Goal: Task Accomplishment & Management: Manage account settings

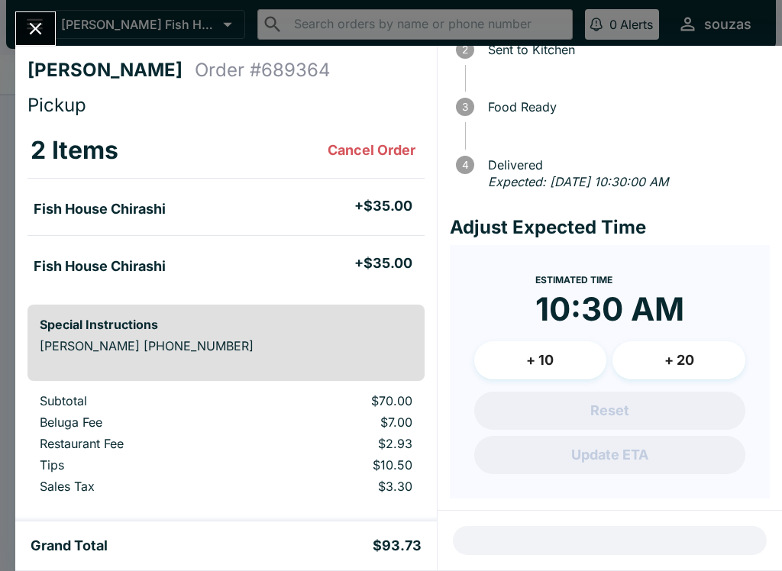
scroll to position [109, 0]
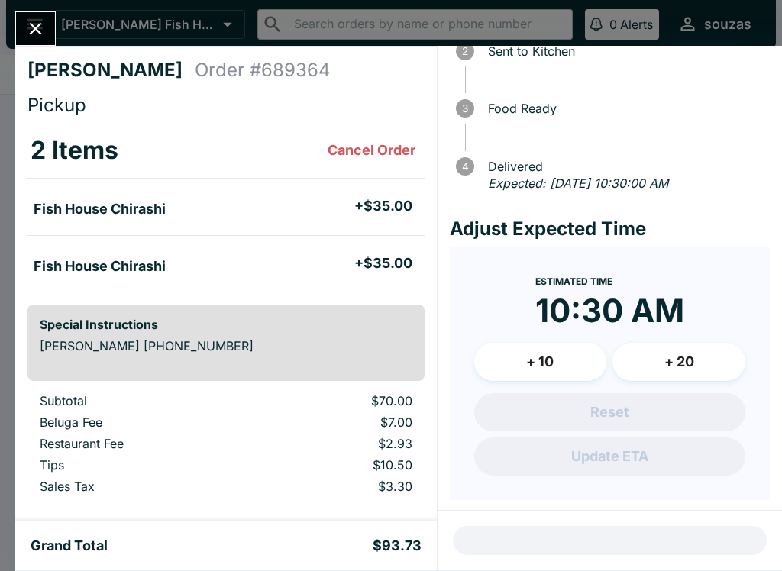
click at [40, 18] on icon "Close" at bounding box center [35, 28] width 21 height 21
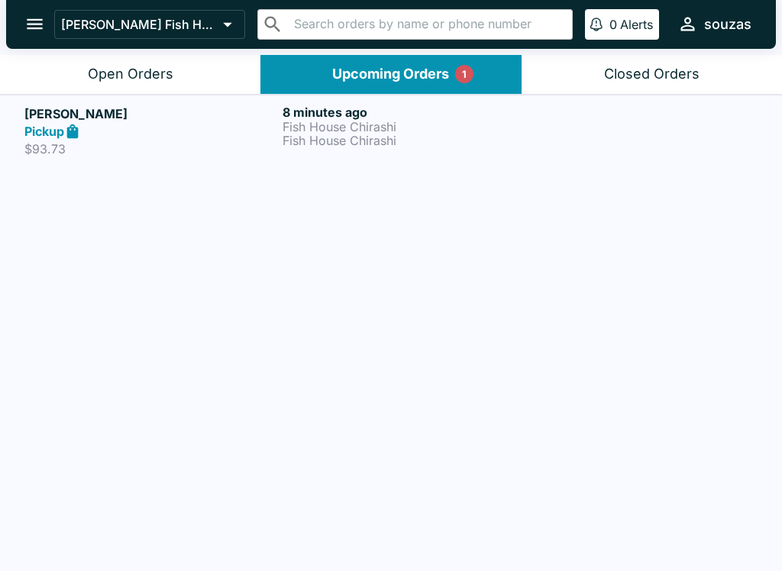
click at [202, 70] on button "Open Orders" at bounding box center [130, 74] width 260 height 39
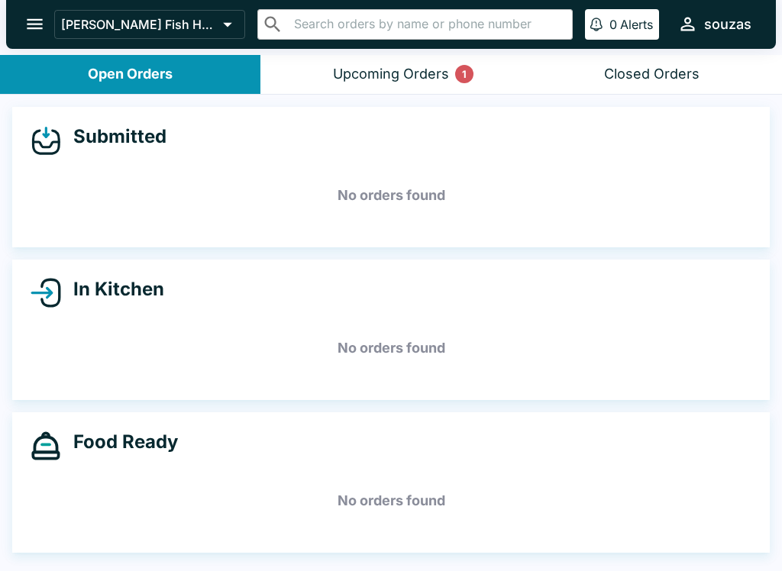
click at [428, 69] on div "Upcoming Orders 1" at bounding box center [391, 75] width 116 height 18
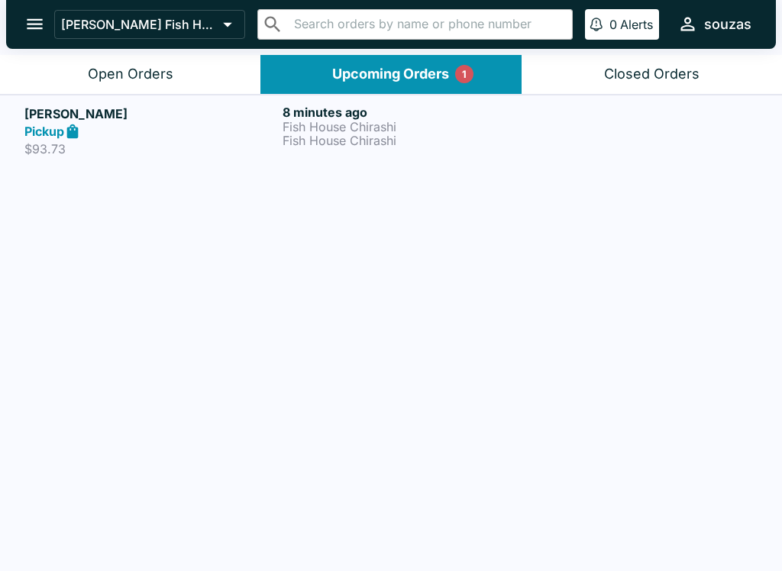
click at [617, 132] on div at bounding box center [649, 131] width 216 height 53
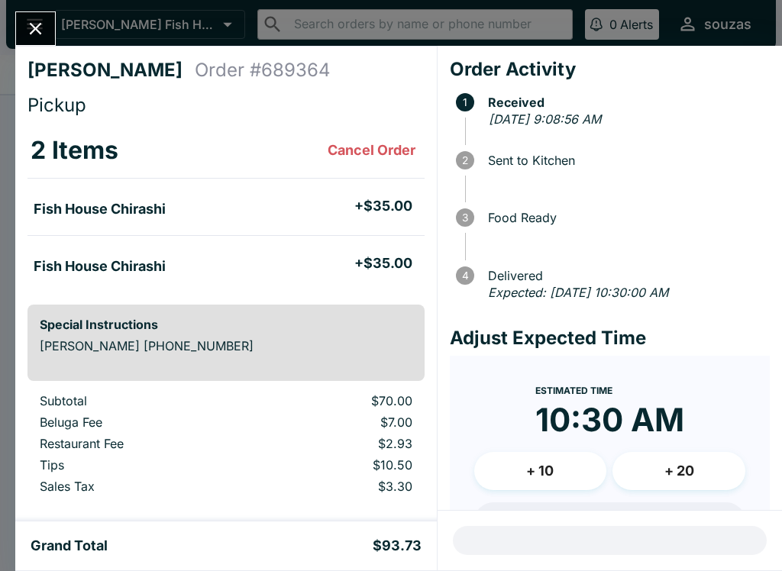
click at [44, 15] on button "Close" at bounding box center [35, 28] width 39 height 33
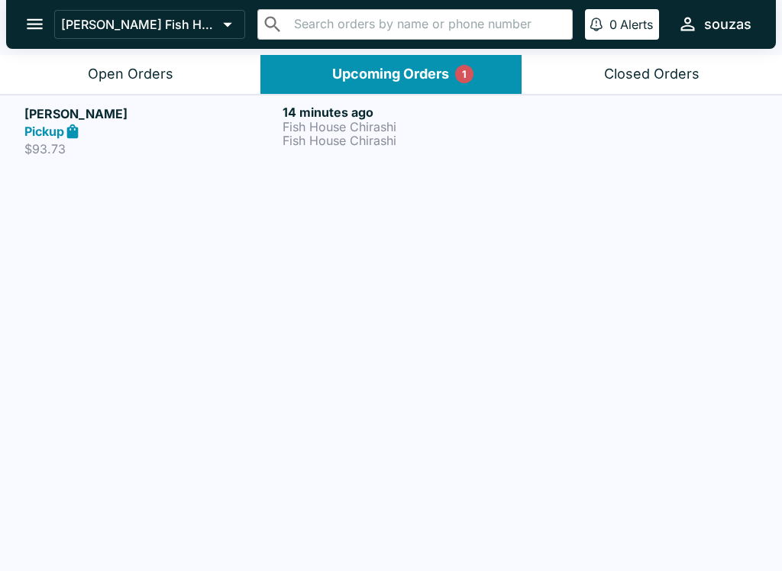
click at [216, 81] on button "Open Orders" at bounding box center [130, 74] width 260 height 39
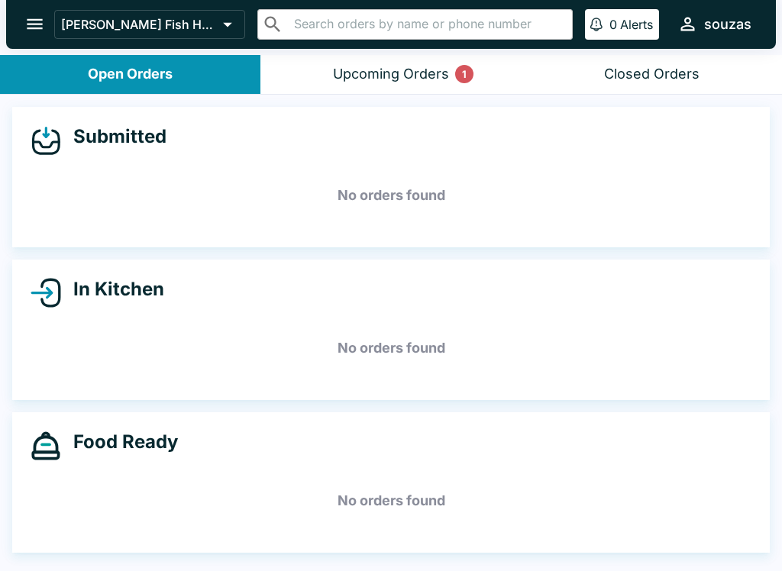
click at [366, 63] on button "Upcoming Orders 1" at bounding box center [390, 74] width 260 height 39
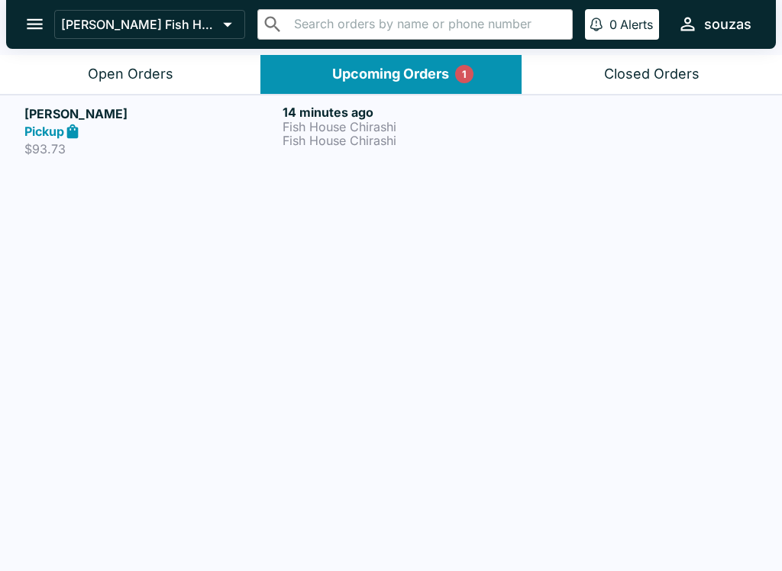
click at [283, 147] on p "Fish House Chirashi" at bounding box center [408, 141] width 252 height 14
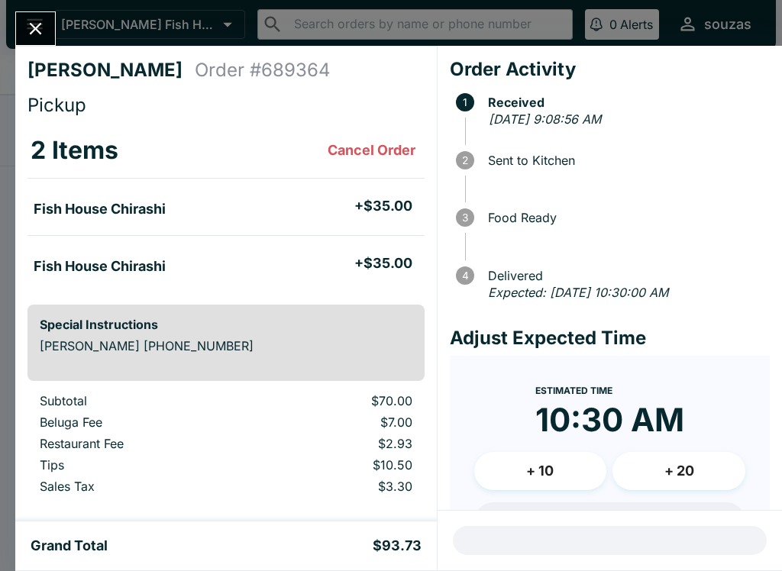
click at [38, 31] on icon "Close" at bounding box center [36, 29] width 12 height 12
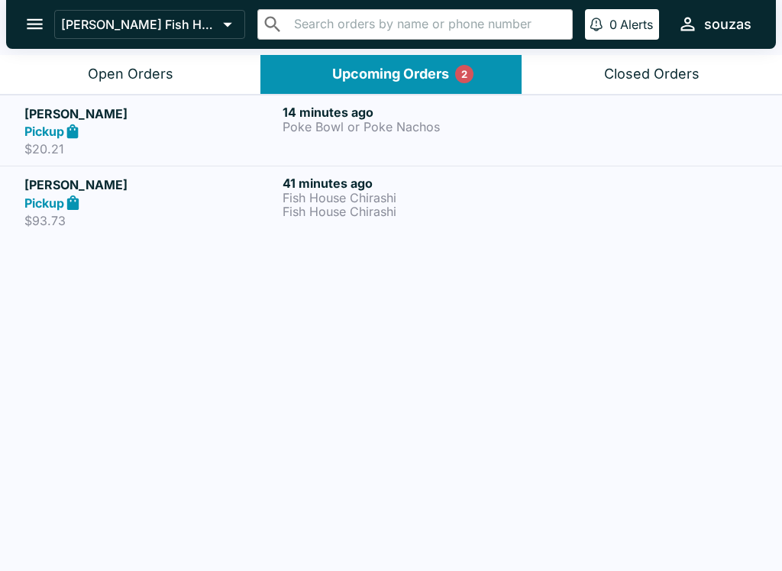
click at [398, 128] on p "Poke Bowl or Poke Nachos" at bounding box center [408, 127] width 252 height 14
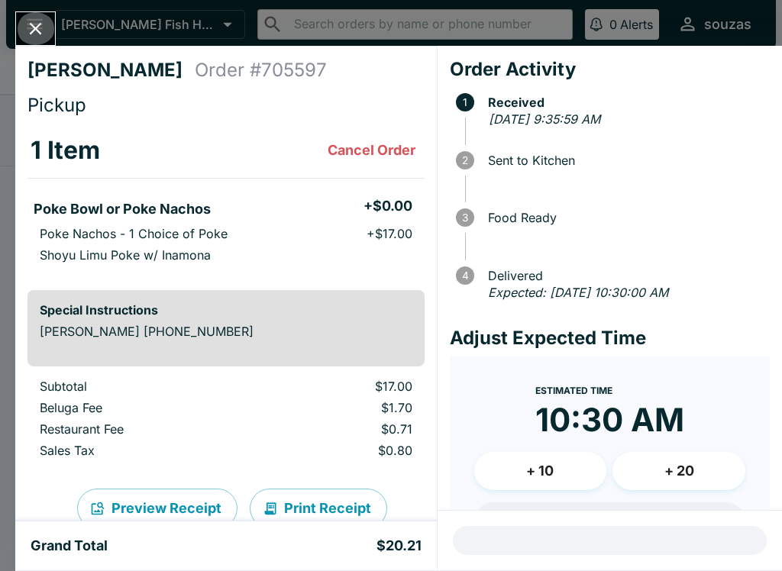
click at [36, 20] on icon "Close" at bounding box center [35, 28] width 21 height 21
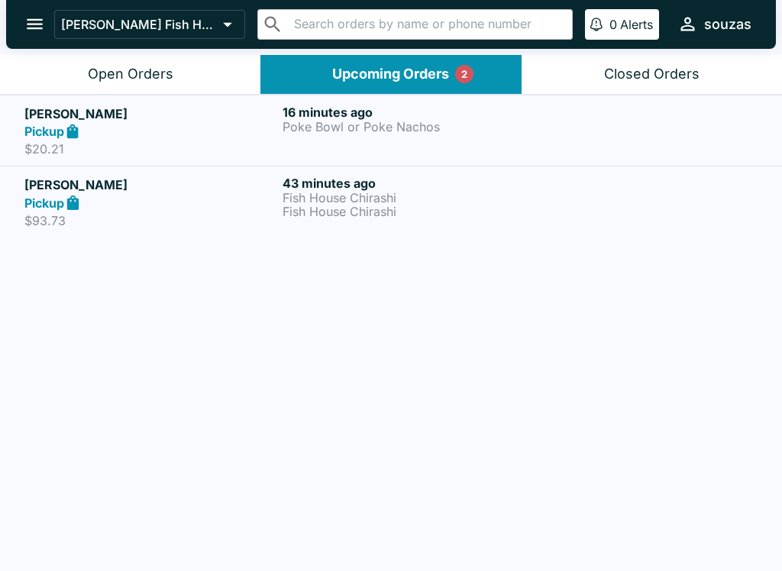
click at [420, 103] on link "[PERSON_NAME] Pickup $20.21 16 minutes ago Poke Bowl or Poke Nachos" at bounding box center [391, 131] width 782 height 72
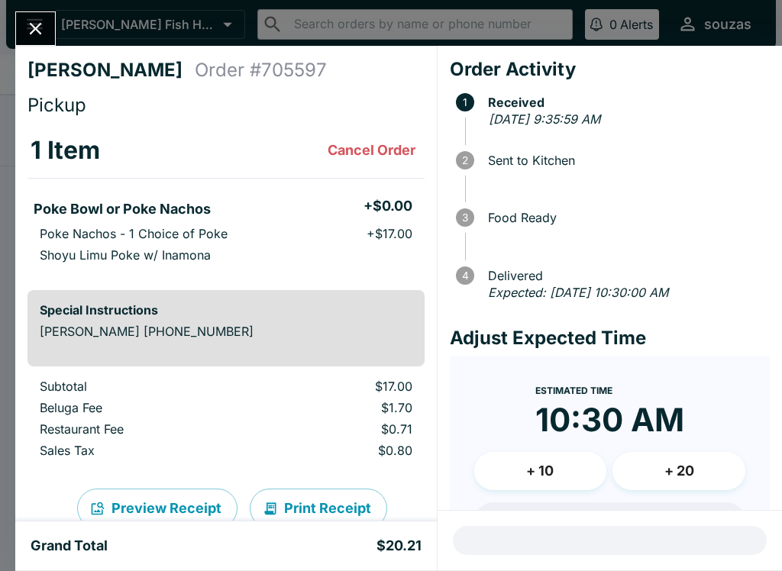
click at [39, 23] on icon "Close" at bounding box center [35, 28] width 21 height 21
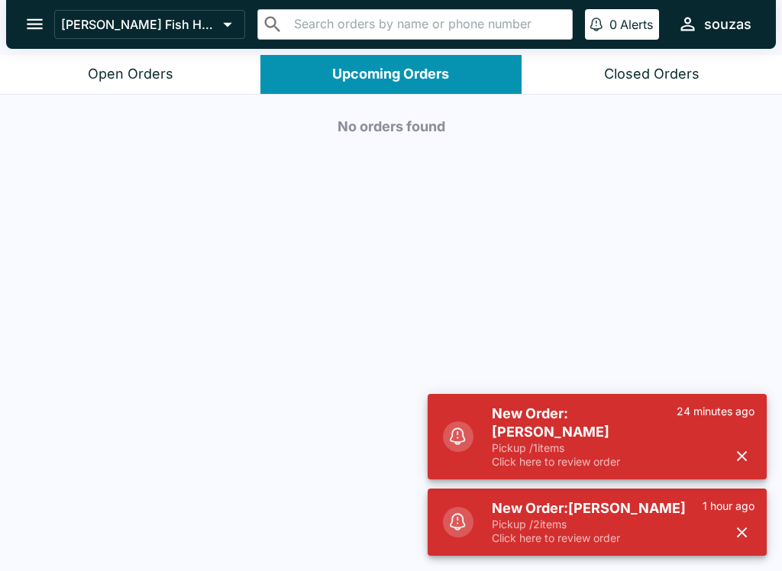
click at [212, 68] on button "Open Orders" at bounding box center [130, 74] width 260 height 39
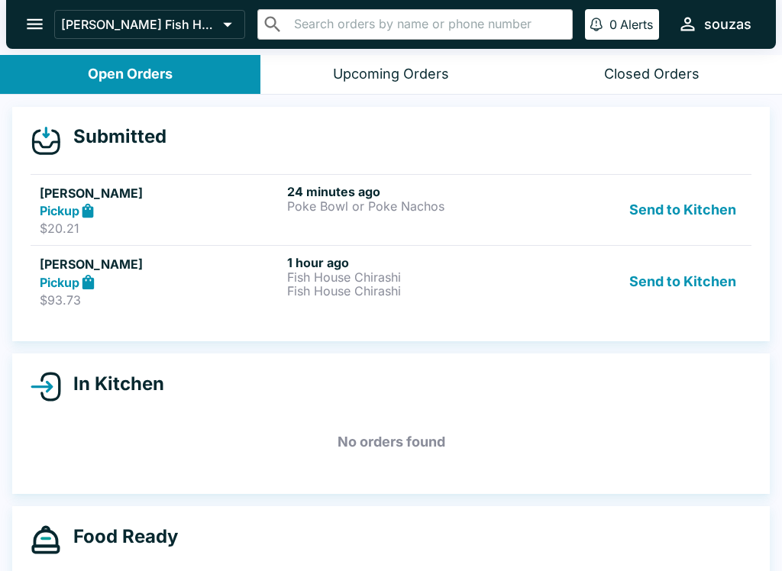
click at [687, 208] on button "Send to Kitchen" at bounding box center [682, 210] width 119 height 53
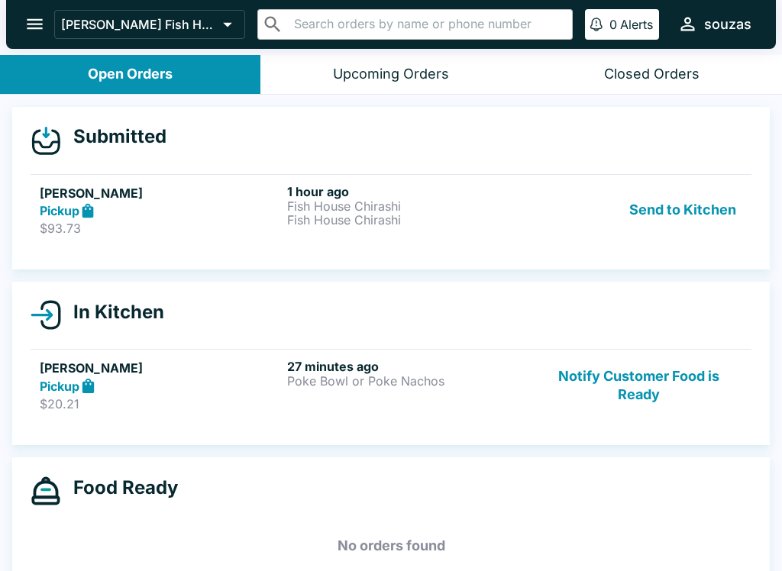
click at [667, 218] on button "Send to Kitchen" at bounding box center [682, 210] width 119 height 53
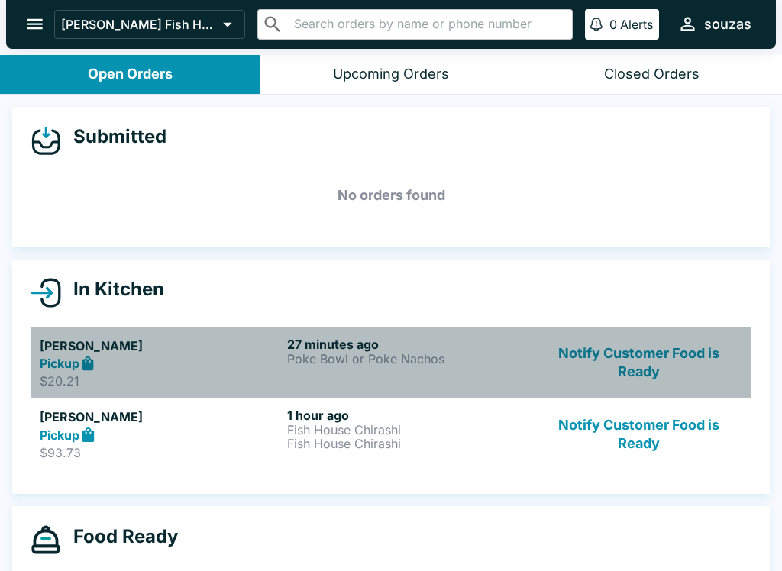
click at [186, 350] on h5 "[PERSON_NAME]" at bounding box center [160, 346] width 241 height 18
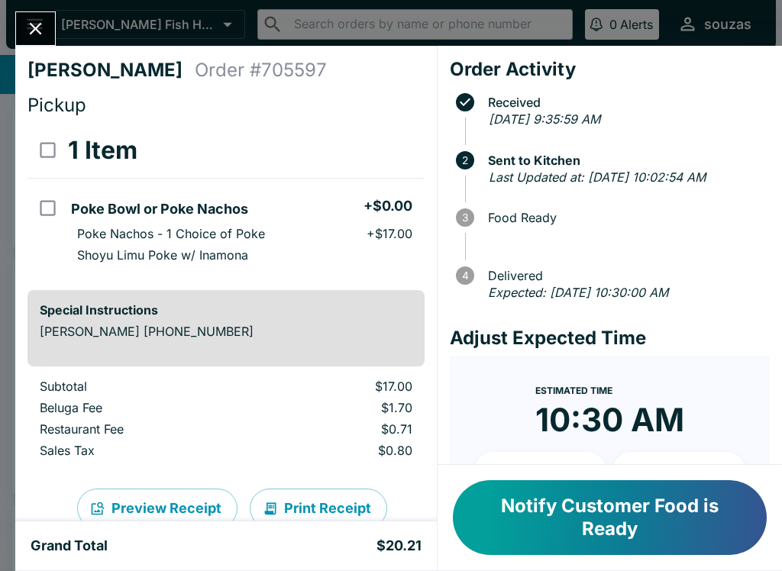
click at [27, 25] on icon "Close" at bounding box center [35, 28] width 21 height 21
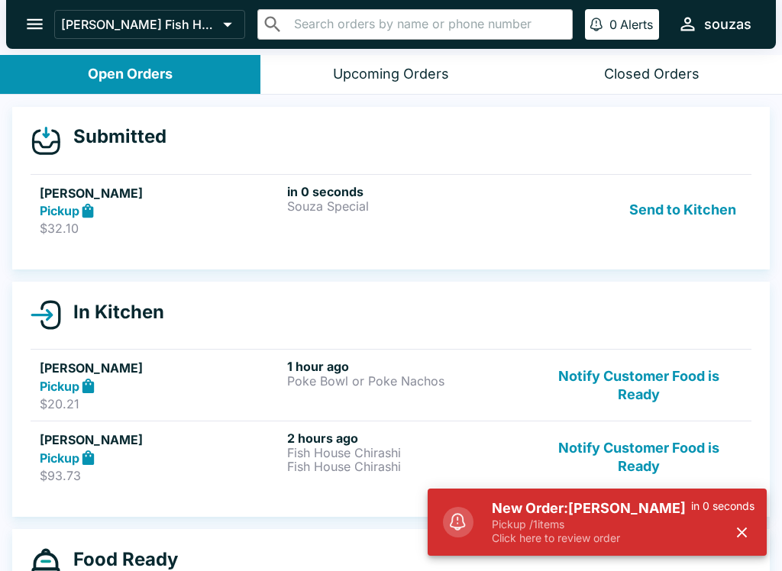
click at [632, 503] on h5 "New Order: [PERSON_NAME]" at bounding box center [591, 508] width 199 height 18
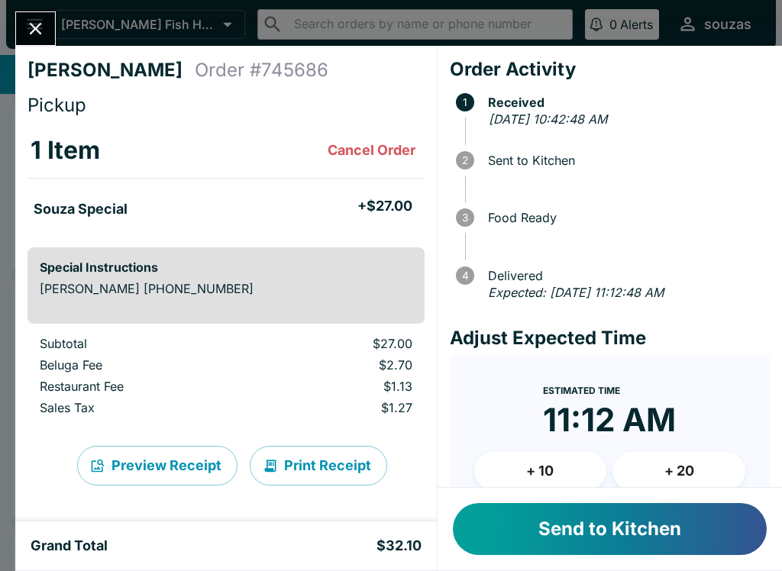
click at [35, 13] on button "Close" at bounding box center [35, 28] width 39 height 33
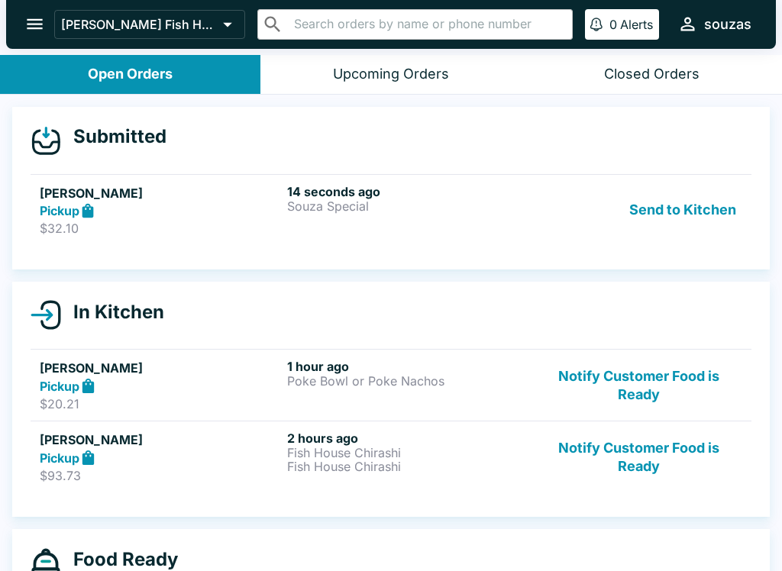
click at [671, 369] on button "Notify Customer Food is Ready" at bounding box center [638, 385] width 207 height 53
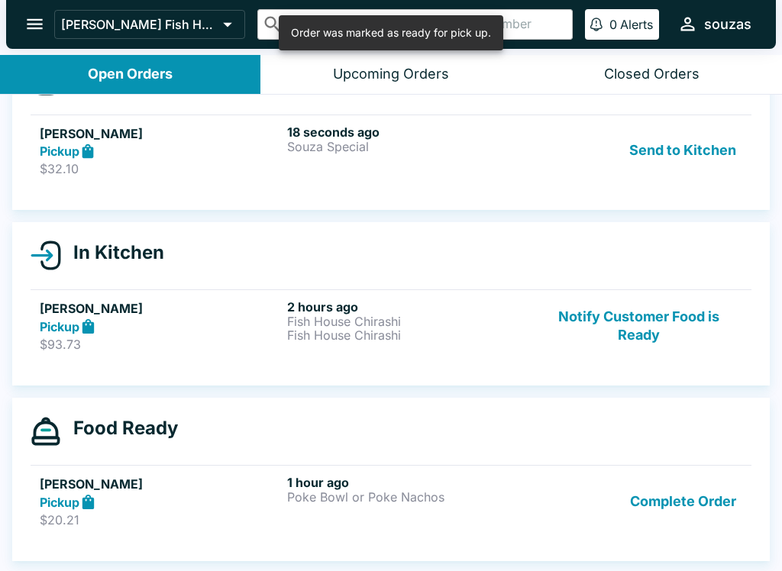
click at [693, 501] on button "Complete Order" at bounding box center [683, 501] width 118 height 53
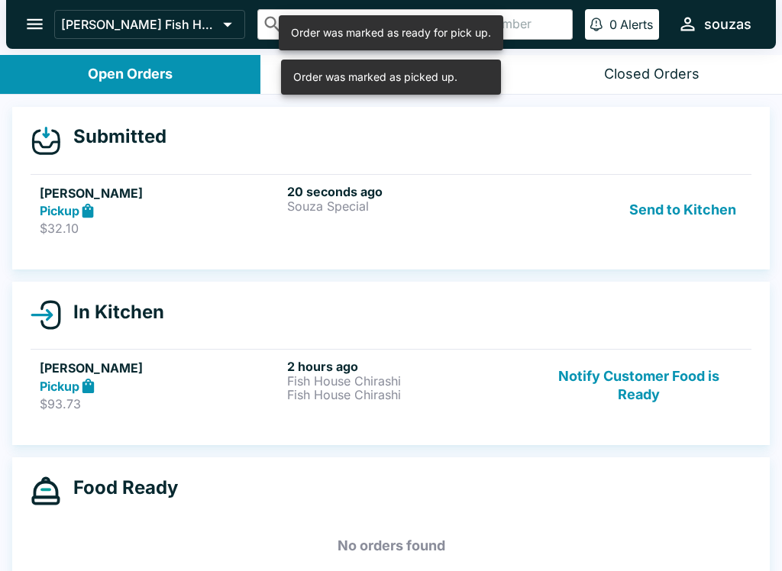
click at [527, 202] on p "Souza Special" at bounding box center [407, 206] width 241 height 14
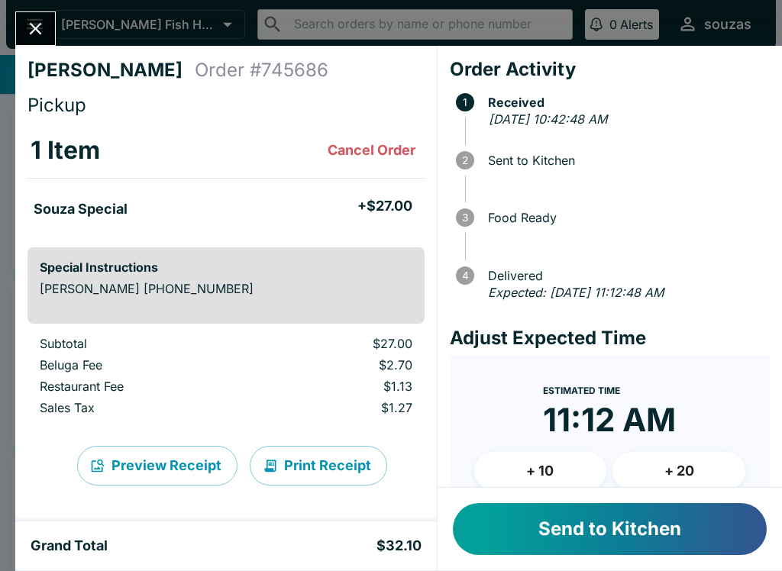
click at [615, 517] on button "Send to Kitchen" at bounding box center [610, 529] width 314 height 52
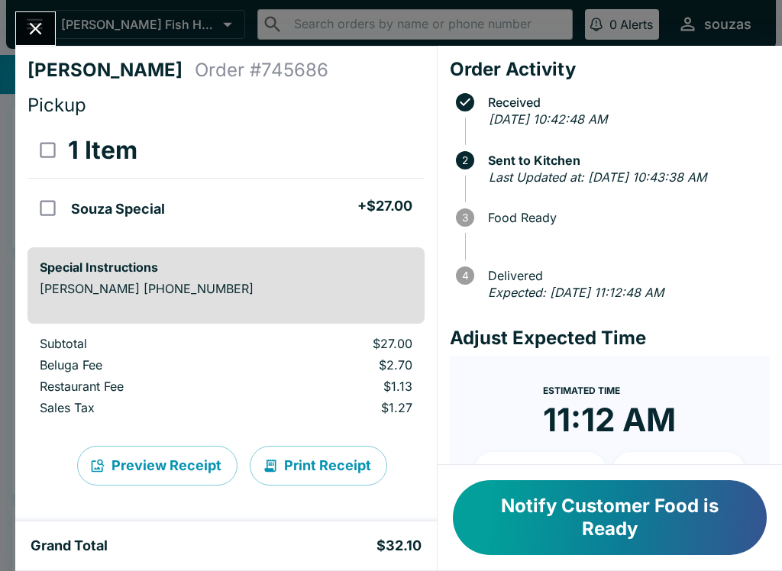
click at [31, 16] on button "Close" at bounding box center [35, 28] width 39 height 33
